Goal: Task Accomplishment & Management: Manage account settings

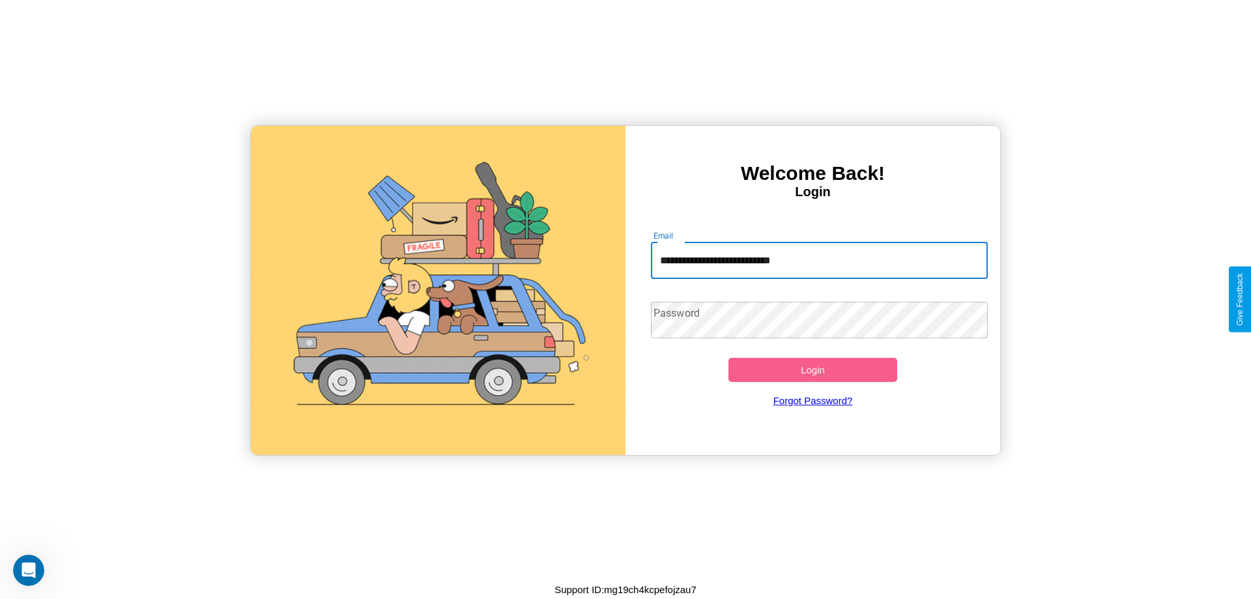
type input "**********"
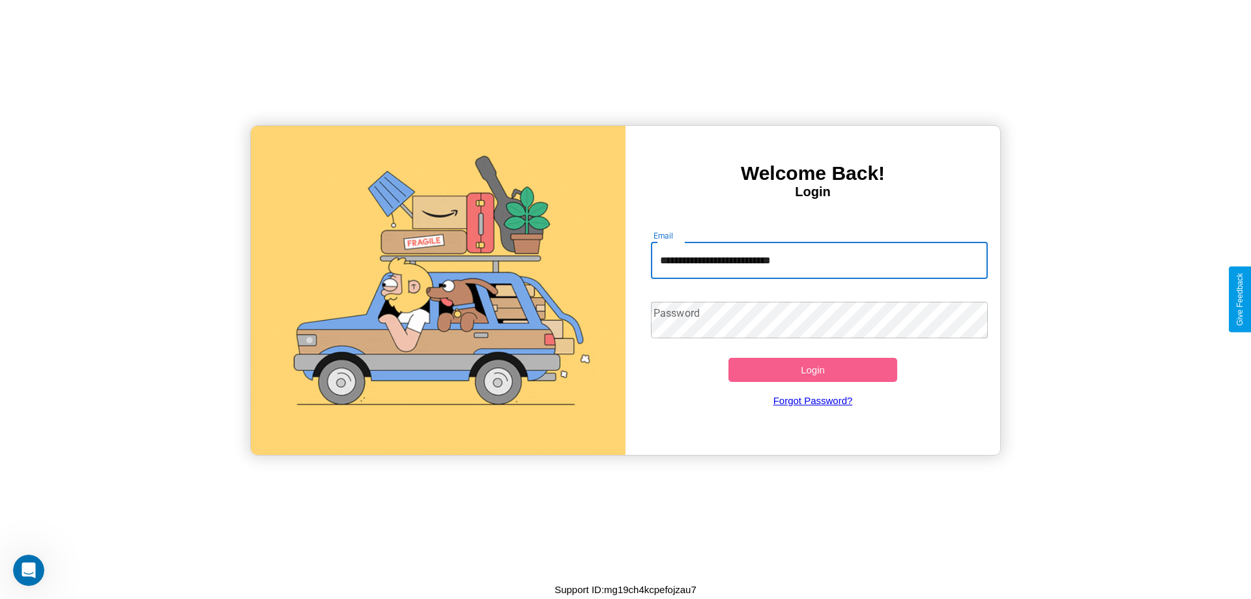
click at [812, 369] on button "Login" at bounding box center [812, 370] width 169 height 24
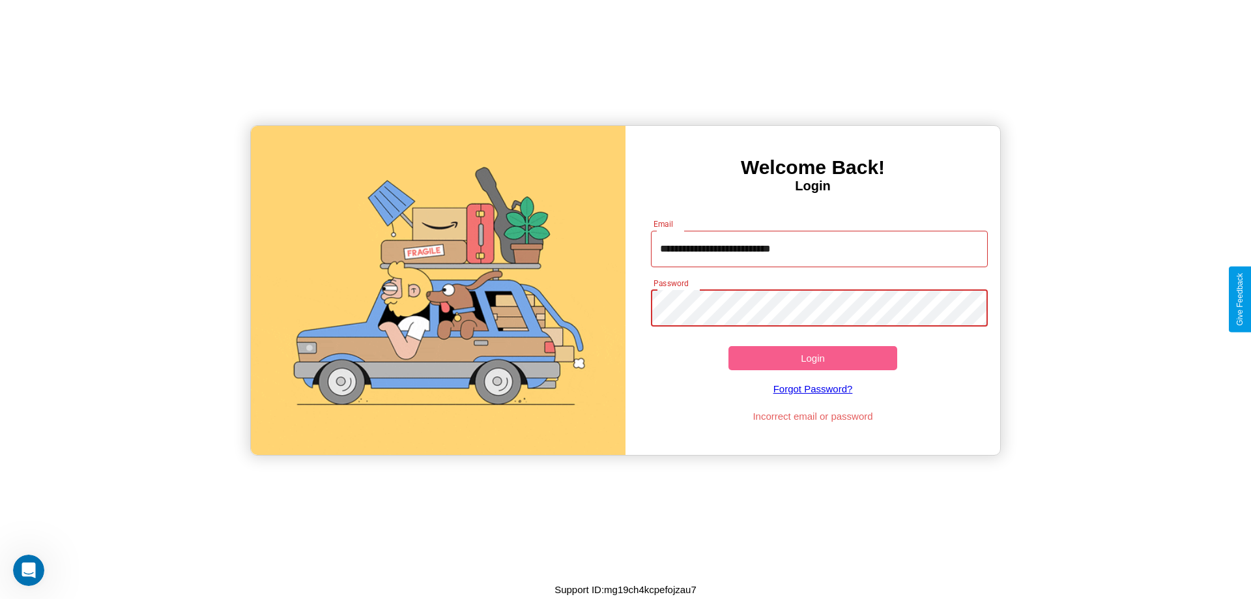
click at [812, 358] on button "Login" at bounding box center [812, 358] width 169 height 24
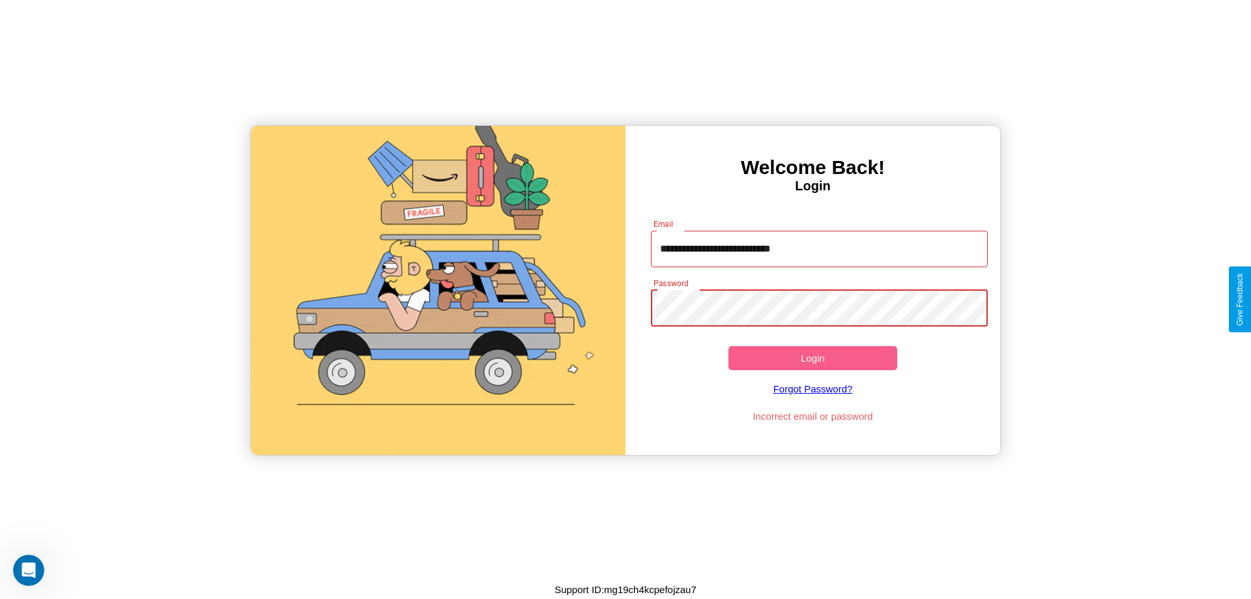
click at [812, 358] on button "Login" at bounding box center [812, 358] width 169 height 24
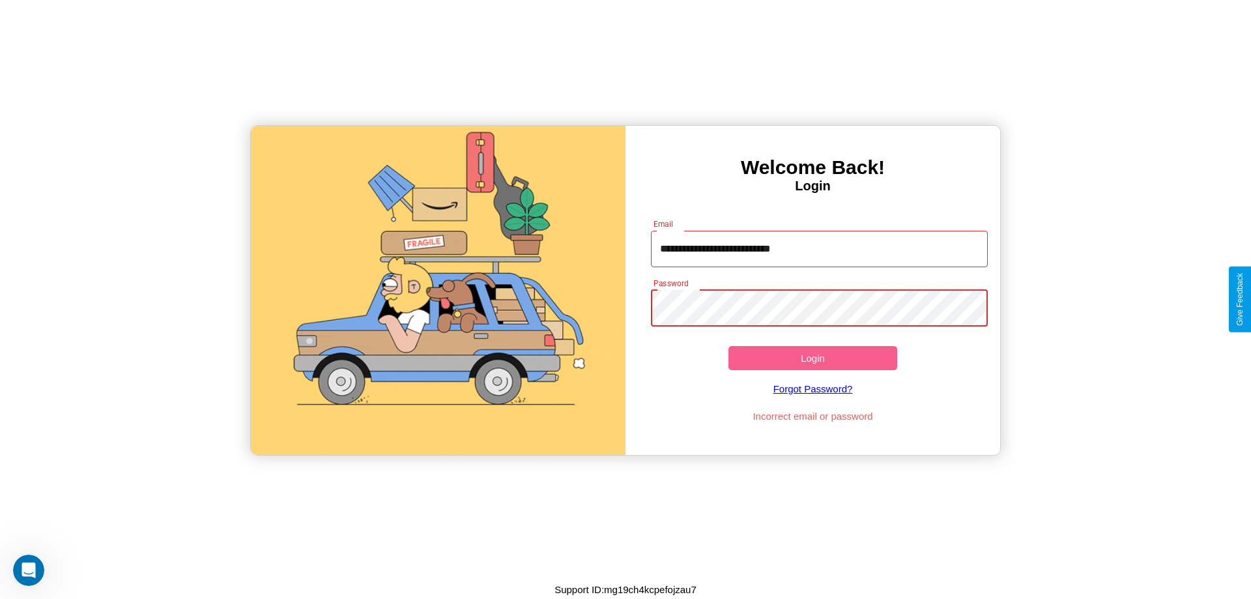
click at [812, 358] on button "Login" at bounding box center [812, 358] width 169 height 24
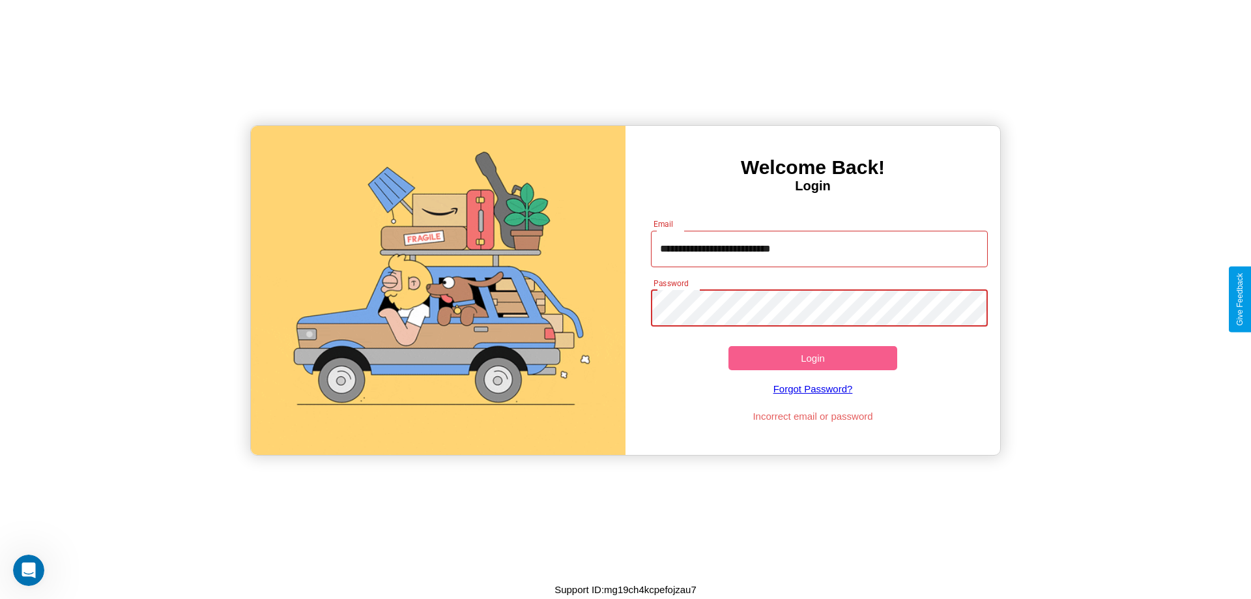
click at [812, 358] on button "Login" at bounding box center [812, 358] width 169 height 24
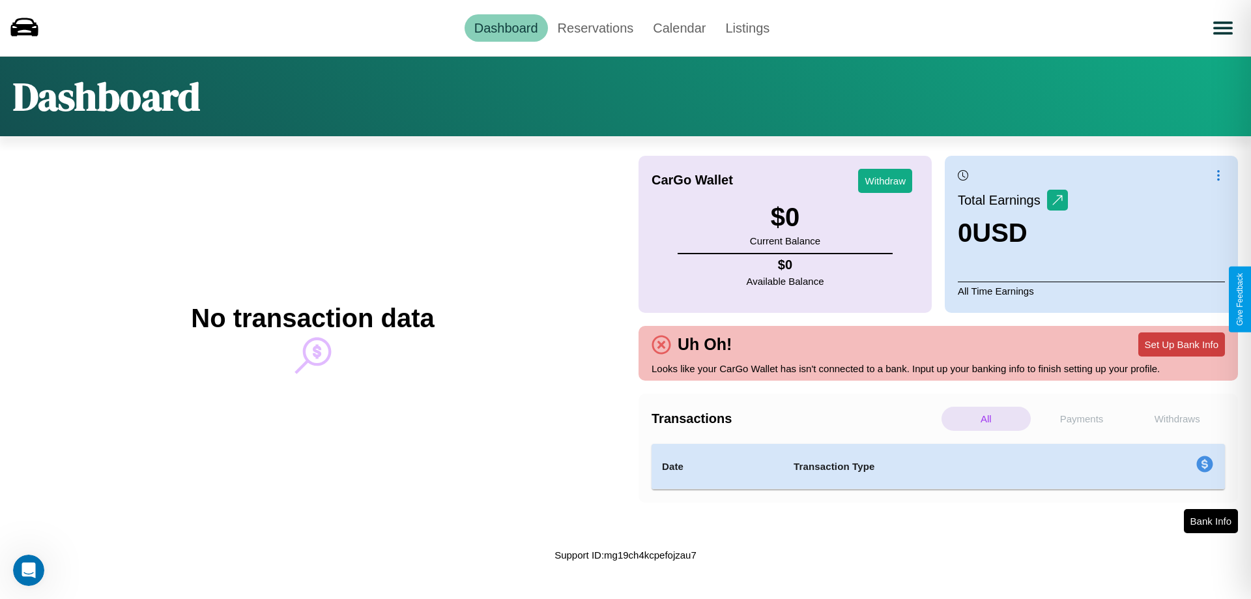
click at [1181, 344] on button "Set Up Bank Info" at bounding box center [1181, 344] width 87 height 24
